Goal: Obtain resource: Obtain resource

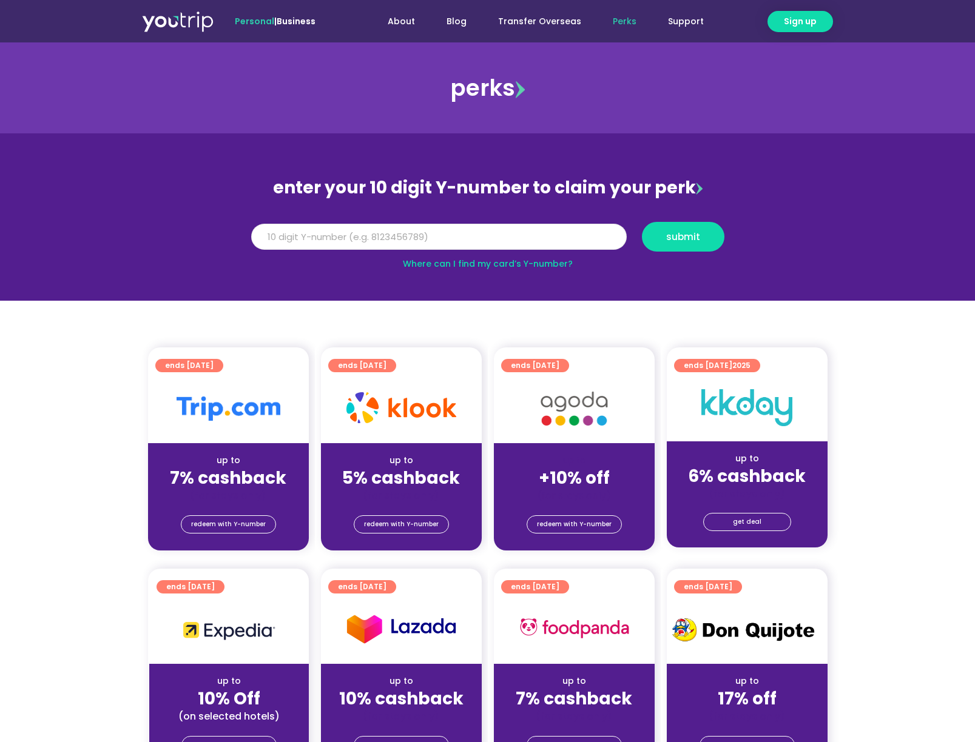
click at [453, 232] on input "Y Number" at bounding box center [438, 237] width 375 height 27
paste input "8143050421"
type input "8143050421"
click at [678, 235] on span "submit" at bounding box center [683, 236] width 34 height 9
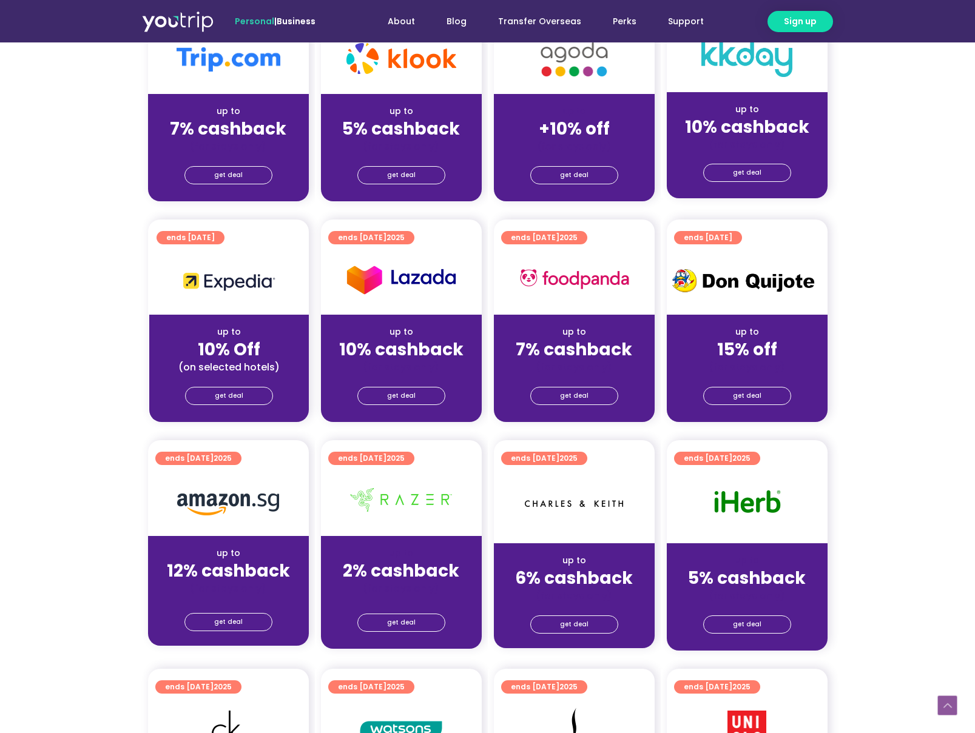
scroll to position [424, 0]
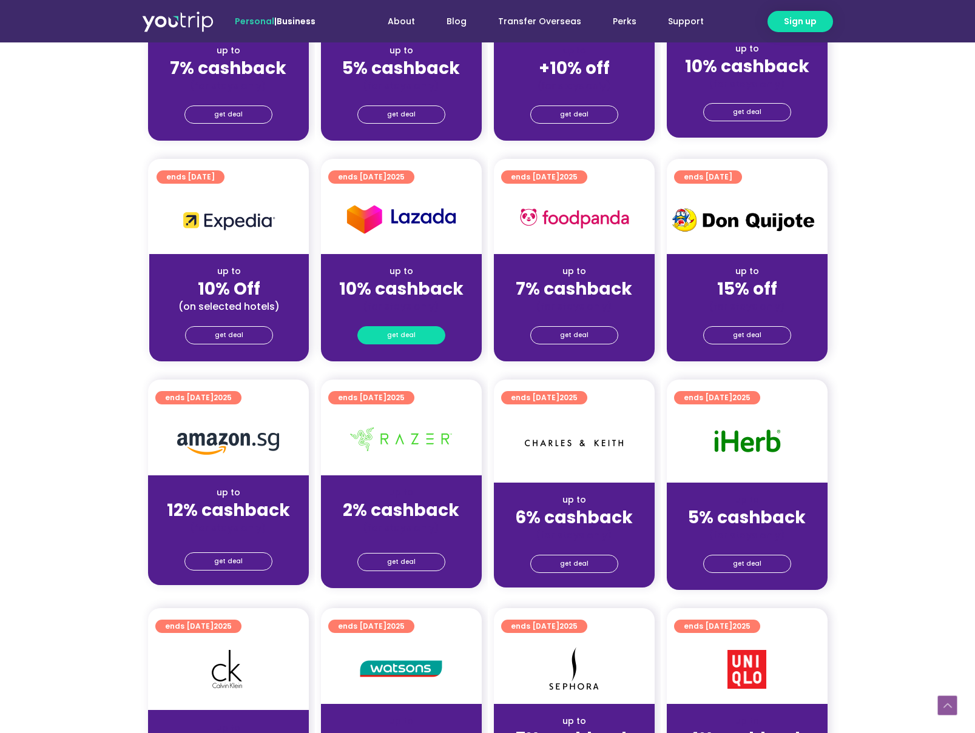
click at [431, 330] on link "get deal" at bounding box center [401, 335] width 88 height 18
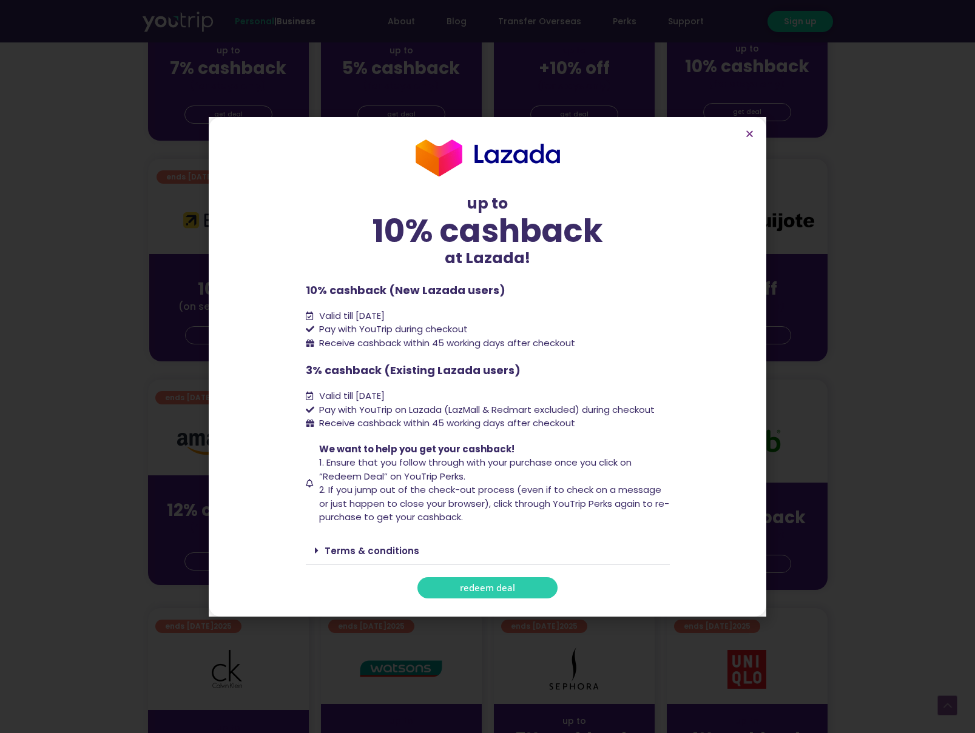
click at [542, 583] on link "redeem deal" at bounding box center [487, 587] width 140 height 21
